Goal: Task Accomplishment & Management: Manage account settings

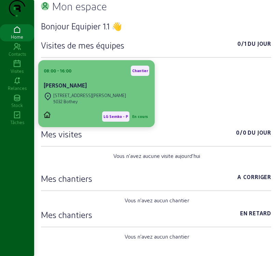
click at [91, 105] on div "5032 Bothey" at bounding box center [89, 101] width 73 height 6
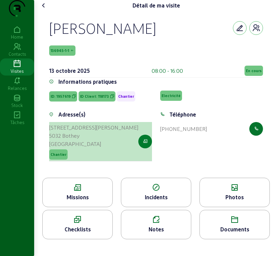
click at [145, 148] on button "button" at bounding box center [145, 142] width 14 height 14
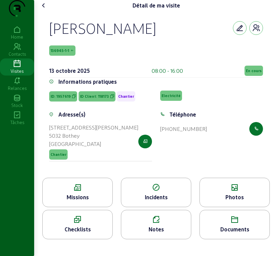
click at [82, 201] on div "Missions" at bounding box center [78, 197] width 70 height 8
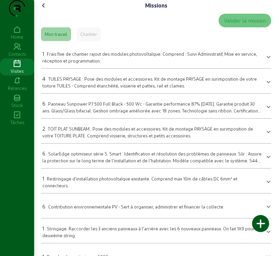
click at [81, 88] on span "TUILES PAYSAGE : Pose des modules et accessoires. Kit de montage PAYSAGE en sur…" at bounding box center [149, 82] width 214 height 12
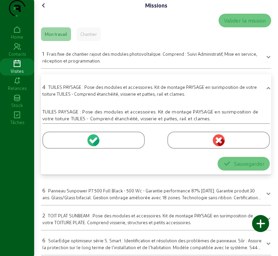
click at [96, 143] on icon at bounding box center [95, 140] width 6 height 6
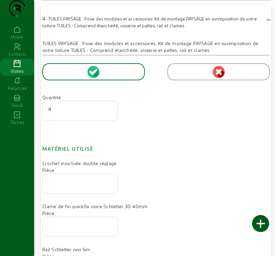
scroll to position [102, 0]
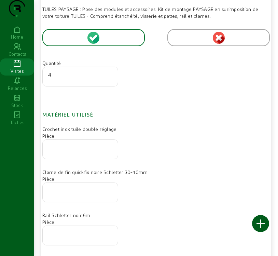
click at [87, 159] on div at bounding box center [80, 149] width 64 height 19
type input "20"
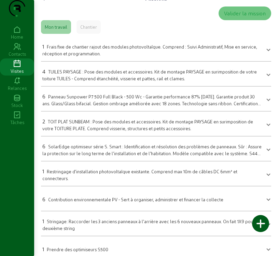
scroll to position [0, 0]
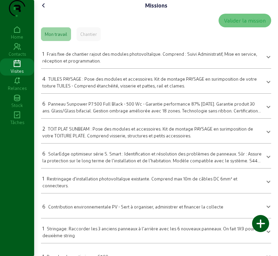
click at [47, 10] on icon at bounding box center [44, 5] width 8 height 8
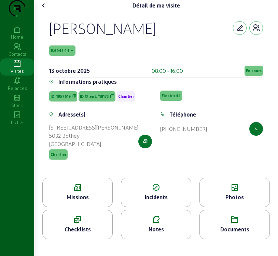
click at [93, 201] on div "Missions" at bounding box center [78, 197] width 70 height 8
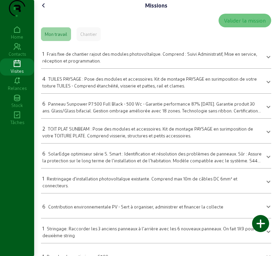
click at [156, 89] on div "4 TUILES PAYSAGE : Pose des modules et accessoires. Kit de montage PAYSAGE en s…" at bounding box center [151, 81] width 219 height 14
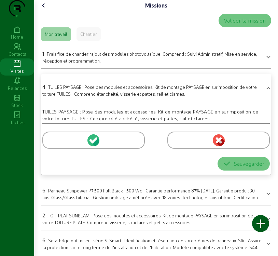
click at [93, 101] on mat-expansion-panel-header "4 TUILES PAYSAGE : Pose des modules et accessoires. Kit de montage PAYSAGE en s…" at bounding box center [156, 89] width 230 height 25
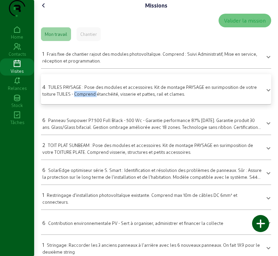
click at [93, 105] on mat-expansion-panel "4 TUILES PAYSAGE : Pose des modules et accessoires. Kit de montage PAYSAGE en s…" at bounding box center [156, 89] width 230 height 30
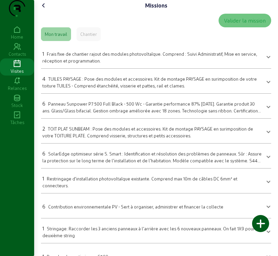
click at [143, 114] on div "6 Panneau Sunpower P7 500 Full Black - 500 Wc - Garantie performance 87% [DATE]…" at bounding box center [151, 106] width 219 height 14
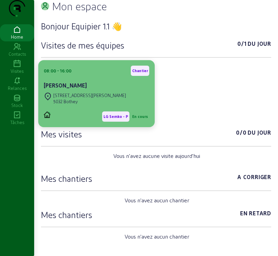
click at [87, 76] on div "08:00 - 16:00 Chantier" at bounding box center [97, 71] width 106 height 10
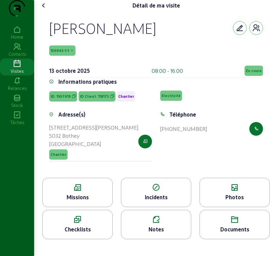
click at [78, 201] on div "Missions" at bounding box center [78, 197] width 70 height 8
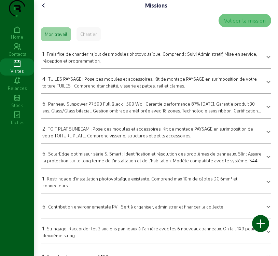
click at [60, 88] on span "TUILES PAYSAGE : Pose des modules et accessoires. Kit de montage PAYSAGE en sur…" at bounding box center [149, 82] width 214 height 12
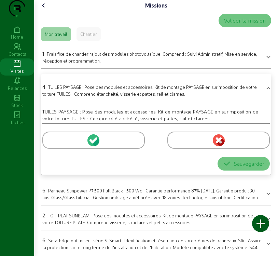
click at [94, 143] on icon at bounding box center [95, 140] width 6 height 6
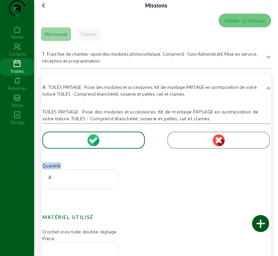
click at [94, 143] on icon at bounding box center [95, 140] width 6 height 6
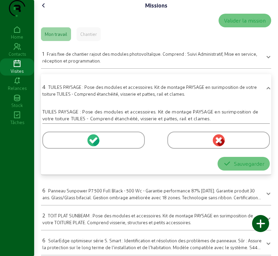
click at [94, 143] on icon at bounding box center [95, 140] width 6 height 6
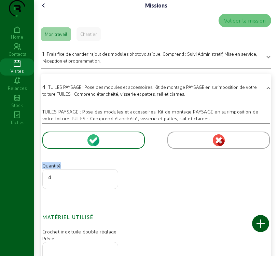
click at [94, 143] on icon at bounding box center [95, 140] width 6 height 6
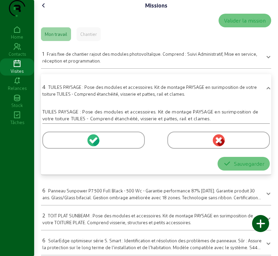
click at [94, 143] on icon at bounding box center [95, 140] width 6 height 6
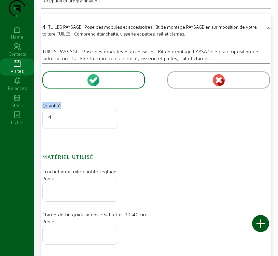
scroll to position [68, 0]
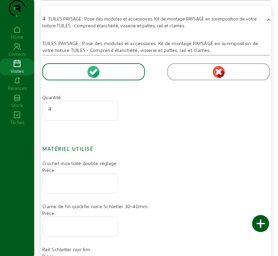
click at [80, 193] on div at bounding box center [80, 183] width 64 height 19
type input "20"
click at [66, 231] on div at bounding box center [80, 226] width 64 height 19
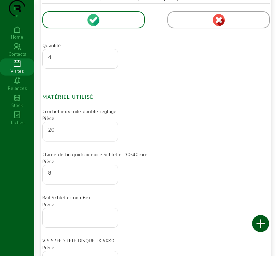
scroll to position [137, 0]
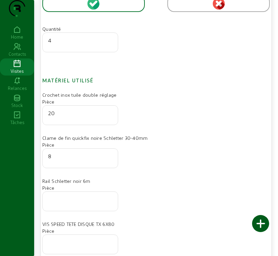
type input "8"
click at [75, 211] on div at bounding box center [80, 201] width 64 height 19
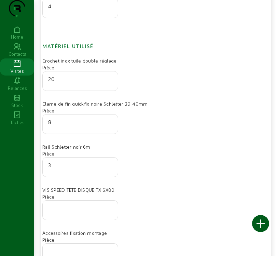
type input "3"
click at [72, 212] on input "number" at bounding box center [80, 208] width 64 height 8
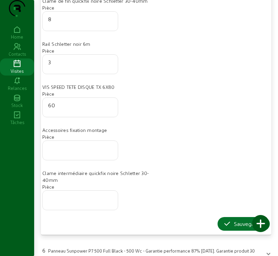
scroll to position [307, 0]
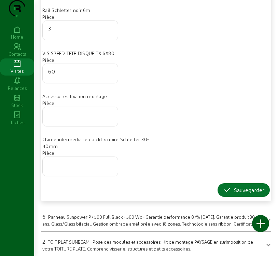
type input "60"
click at [71, 168] on input "number" at bounding box center [80, 164] width 64 height 8
type input "6"
click at [244, 194] on div "Sauvegarder" at bounding box center [243, 190] width 41 height 8
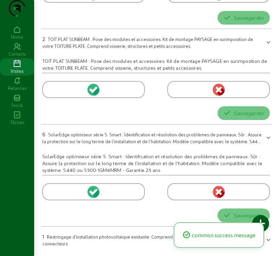
scroll to position [56, 0]
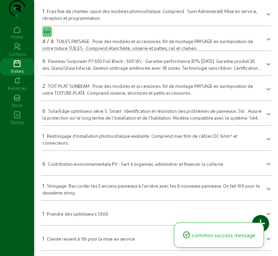
click at [71, 64] on div "6 Panneau Sunpower P7 500 Full Black - 500 Wc - Garantie performance 87% [DATE]…" at bounding box center [151, 64] width 219 height 14
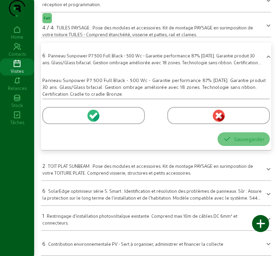
click at [92, 119] on icon at bounding box center [95, 115] width 6 height 6
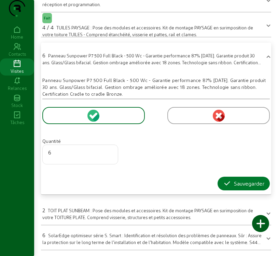
click at [239, 188] on div "Sauvegarder" at bounding box center [243, 183] width 41 height 8
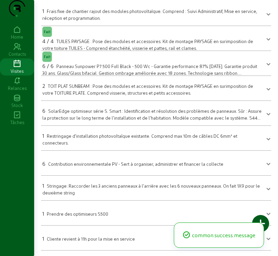
click at [85, 94] on span "TOIT PLAT SUNBEAM : Pose des modules et accessoires. Kit de montage PAYSAGE en …" at bounding box center [147, 89] width 211 height 12
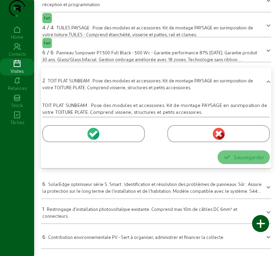
click at [93, 137] on icon at bounding box center [91, 134] width 4 height 4
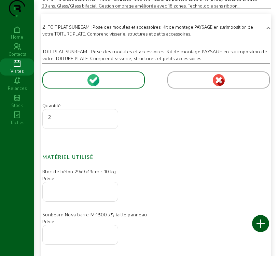
scroll to position [125, 0]
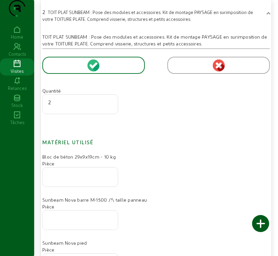
click at [63, 179] on input "number" at bounding box center [80, 175] width 64 height 8
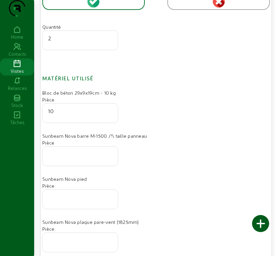
scroll to position [193, 0]
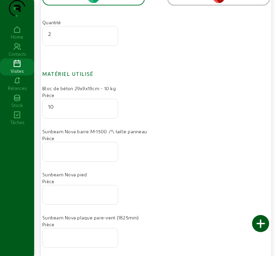
type input "10"
click at [79, 197] on input "number" at bounding box center [80, 193] width 64 height 8
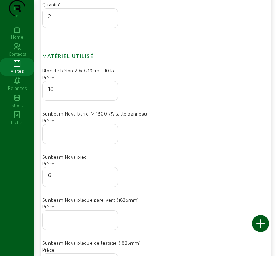
scroll to position [227, 0]
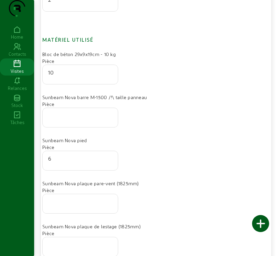
type input "6"
click at [95, 206] on input "number" at bounding box center [80, 201] width 64 height 8
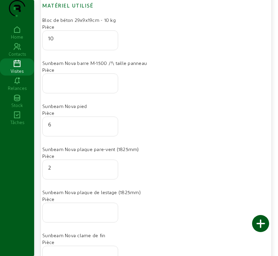
type input "2"
click at [82, 214] on input "number" at bounding box center [80, 210] width 64 height 8
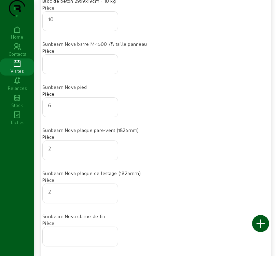
scroll to position [330, 0]
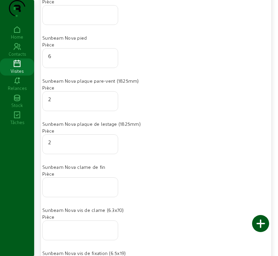
type input "2"
click at [57, 189] on input "number" at bounding box center [80, 185] width 64 height 8
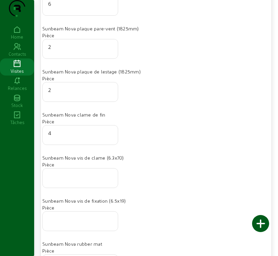
scroll to position [398, 0]
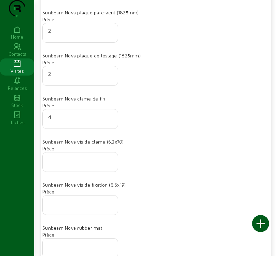
type input "4"
click at [69, 164] on input "number" at bounding box center [80, 160] width 64 height 8
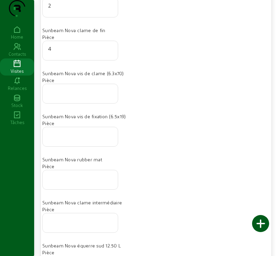
scroll to position [500, 0]
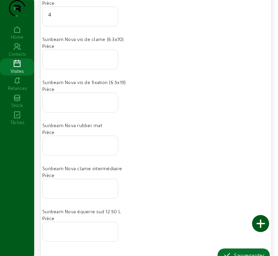
click at [67, 191] on input "number" at bounding box center [80, 186] width 64 height 8
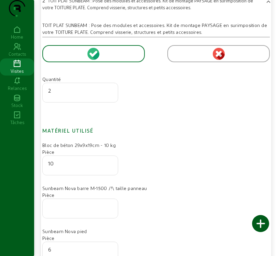
scroll to position [91, 0]
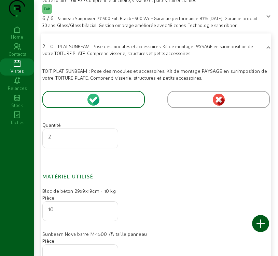
type input "2"
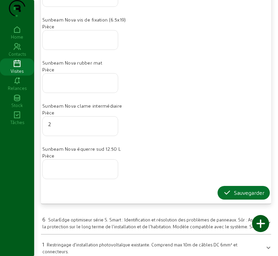
scroll to position [603, 0]
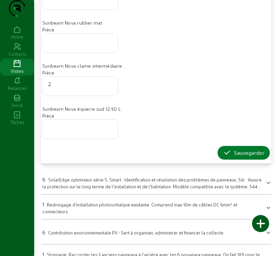
click at [234, 157] on div "Sauvegarder" at bounding box center [243, 153] width 41 height 8
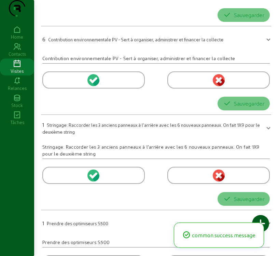
scroll to position [56, 0]
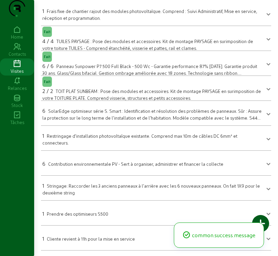
click at [98, 118] on span "SolarEdge optimiseur série S. Smart : Identification et résolution des problème…" at bounding box center [151, 117] width 219 height 18
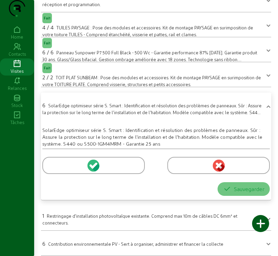
click at [95, 168] on icon at bounding box center [95, 165] width 6 height 6
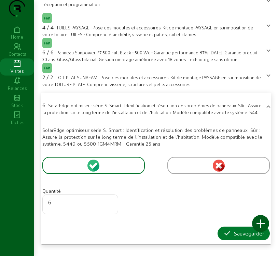
click at [246, 237] on div "Sauvegarder" at bounding box center [243, 233] width 41 height 8
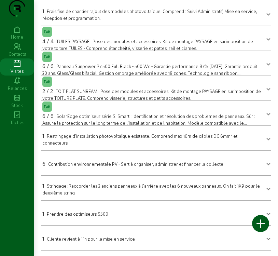
click at [164, 139] on div "1 Restringage d'installation photovoltaïque existante. Comprend max 10m de câbl…" at bounding box center [151, 138] width 219 height 14
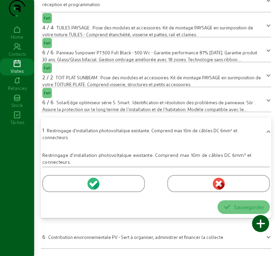
click at [95, 186] on icon at bounding box center [95, 183] width 6 height 6
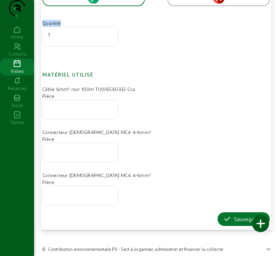
scroll to position [227, 0]
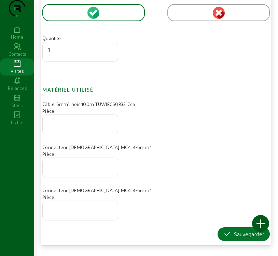
click at [77, 126] on input "number" at bounding box center [80, 122] width 64 height 8
type input "4"
type input "30"
click at [252, 238] on div "Sauvegarder" at bounding box center [243, 234] width 41 height 8
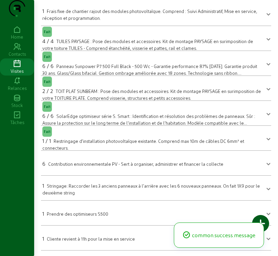
scroll to position [56, 0]
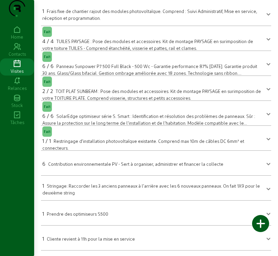
click at [112, 216] on mat-panel-title "1 Prendre des optimiseurs S500" at bounding box center [151, 213] width 219 height 10
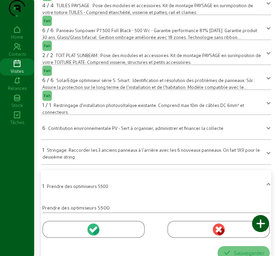
scroll to position [136, 0]
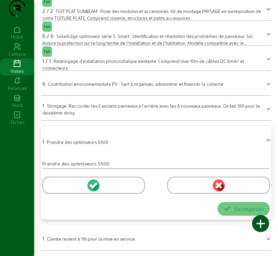
click at [95, 188] on icon at bounding box center [96, 187] width 8 height 8
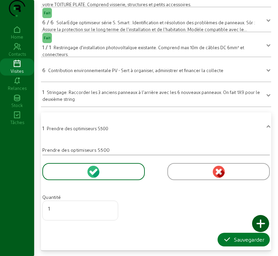
click at [253, 244] on div "Sauvegarder" at bounding box center [243, 239] width 41 height 8
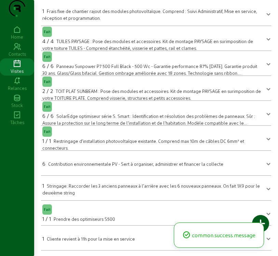
scroll to position [56, 0]
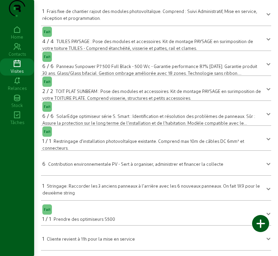
click at [101, 186] on span "Stringage: Raccorder les 3 anciens panneaux à l'arrière avec les 6 nouveaux pan…" at bounding box center [151, 189] width 218 height 12
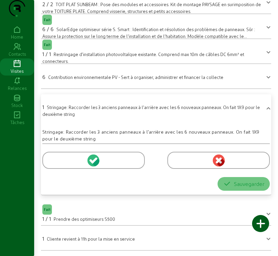
scroll to position [143, 0]
drag, startPoint x: 145, startPoint y: 134, endPoint x: 143, endPoint y: 131, distance: 3.6
click at [151, 208] on mat-panel-title "Fait 1 / 1 Prendre des optimiseurs S500" at bounding box center [151, 213] width 219 height 20
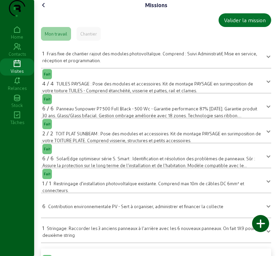
scroll to position [0, 0]
click at [257, 224] on div at bounding box center [260, 223] width 17 height 17
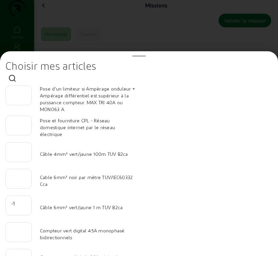
type input "-1"
click at [26, 206] on input "-1" at bounding box center [18, 203] width 15 height 8
type input "15"
click at [18, 183] on div at bounding box center [18, 178] width 15 height 19
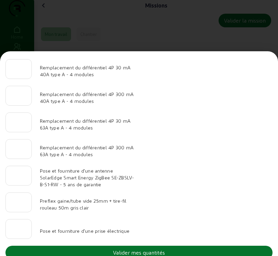
scroll to position [707, 0]
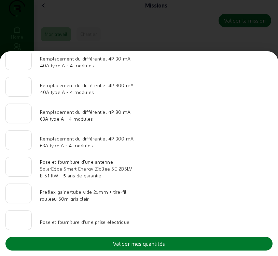
type input "30"
click at [218, 246] on button "Valider mes quantités" at bounding box center [138, 244] width 267 height 14
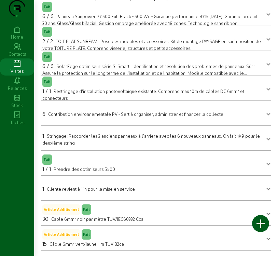
scroll to position [0, 0]
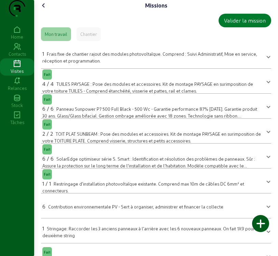
click at [243, 25] on div "Valider la mission" at bounding box center [245, 20] width 42 height 8
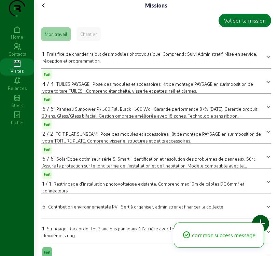
click at [245, 25] on div "Valider la mission" at bounding box center [245, 20] width 42 height 8
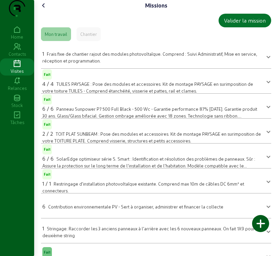
click at [46, 10] on icon at bounding box center [44, 5] width 8 height 8
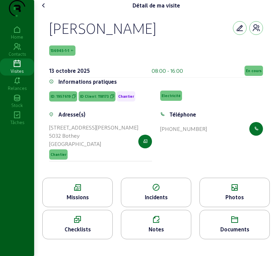
click at [166, 224] on icon at bounding box center [156, 220] width 70 height 8
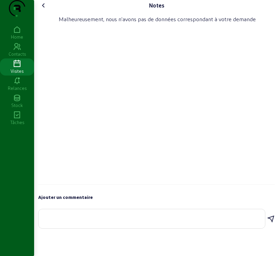
click at [110, 221] on textarea at bounding box center [152, 217] width 216 height 8
type textarea "Stringage : 1x18 PV"
click at [272, 223] on icon at bounding box center [271, 219] width 8 height 8
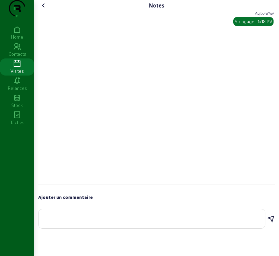
click at [43, 10] on icon at bounding box center [44, 5] width 8 height 8
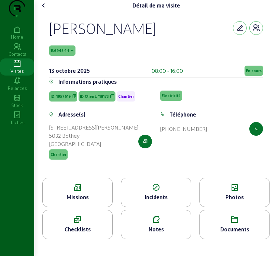
click at [230, 206] on div "Photos" at bounding box center [234, 192] width 70 height 29
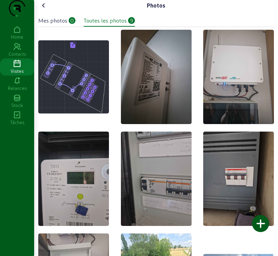
click at [57, 25] on div "Mes photos" at bounding box center [52, 20] width 29 height 8
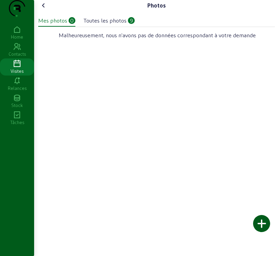
click at [261, 219] on div at bounding box center [261, 223] width 17 height 17
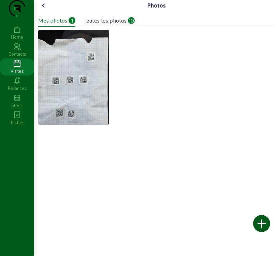
click at [261, 220] on div at bounding box center [261, 223] width 17 height 17
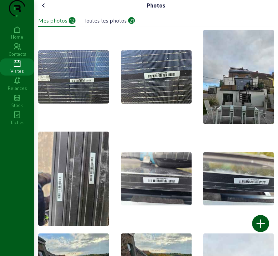
click at [258, 224] on div at bounding box center [260, 223] width 17 height 17
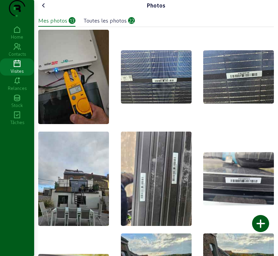
click at [45, 10] on icon at bounding box center [44, 5] width 8 height 8
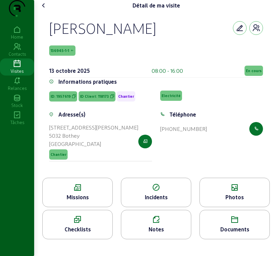
click at [74, 206] on div "Missions" at bounding box center [77, 192] width 70 height 29
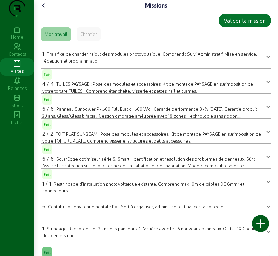
click at [45, 10] on icon at bounding box center [44, 5] width 8 height 8
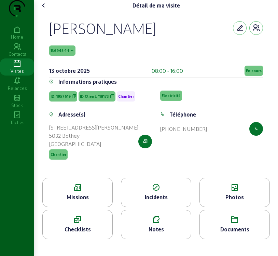
click at [250, 73] on span "En cours" at bounding box center [254, 70] width 16 height 5
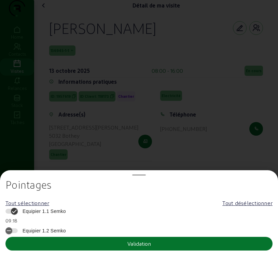
click at [54, 208] on span "Equipier 1.1 Semko" at bounding box center [42, 211] width 47 height 7
click at [18, 209] on button "Equipier 1.1 Semko" at bounding box center [11, 211] width 12 height 5
click at [59, 240] on button "Validation" at bounding box center [138, 244] width 267 height 14
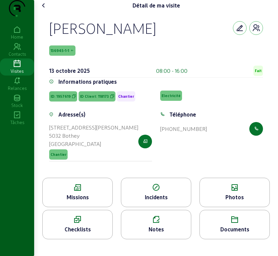
click at [44, 10] on icon at bounding box center [44, 5] width 8 height 8
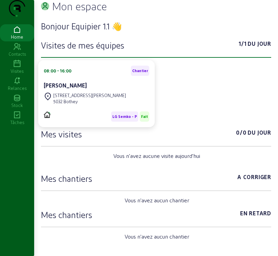
click at [15, 68] on icon at bounding box center [17, 64] width 34 height 8
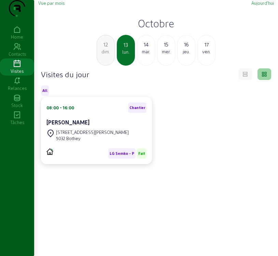
click at [147, 55] on div "mar." at bounding box center [145, 51] width 17 height 6
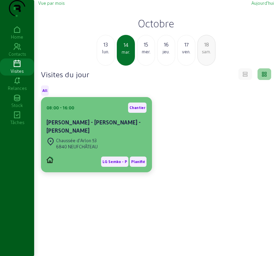
click at [71, 143] on div "Chaussée d'Arlon 53" at bounding box center [77, 140] width 42 height 6
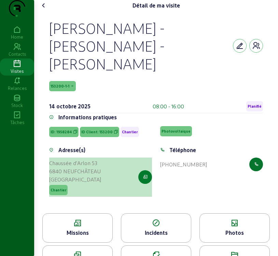
click at [145, 174] on icon "button" at bounding box center [145, 177] width 4 height 6
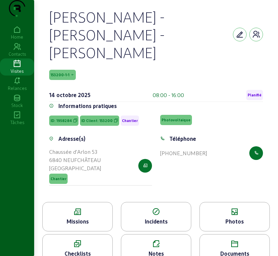
scroll to position [20, 0]
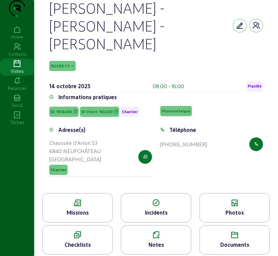
click at [86, 208] on div "Missions" at bounding box center [78, 212] width 70 height 8
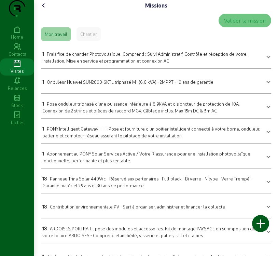
click at [86, 41] on div "Chantier" at bounding box center [89, 34] width 24 height 14
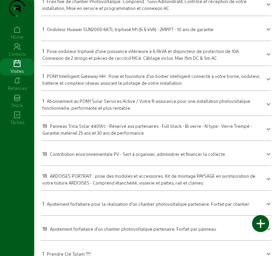
scroll to position [68, 0]
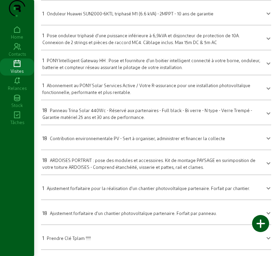
click at [268, 191] on span at bounding box center [268, 187] width 3 height 8
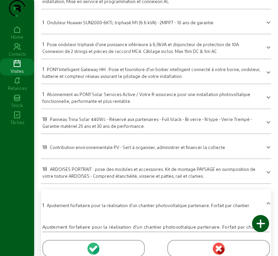
scroll to position [0, 0]
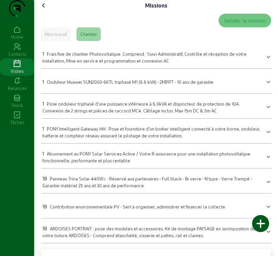
click at [44, 10] on icon at bounding box center [44, 5] width 8 height 8
